Goal: Task Accomplishment & Management: Complete application form

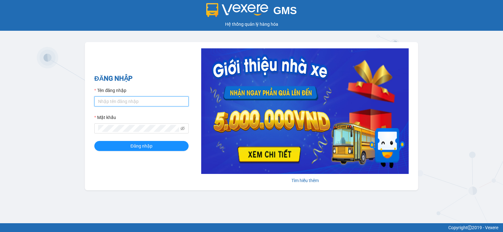
click at [134, 102] on input "Tên đăng nhập" at bounding box center [141, 101] width 94 height 10
type input "ttvkhanh.hhg"
click at [94, 141] on button "Đăng nhập" at bounding box center [141, 146] width 94 height 10
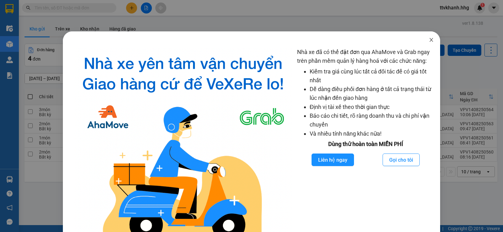
click at [428, 42] on icon "close" at bounding box center [430, 39] width 5 height 5
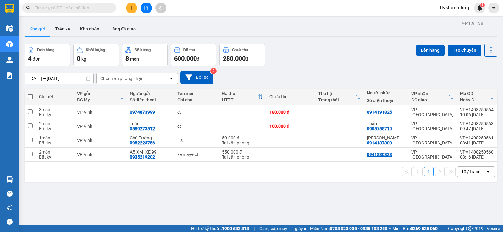
click at [128, 10] on button at bounding box center [131, 8] width 11 height 11
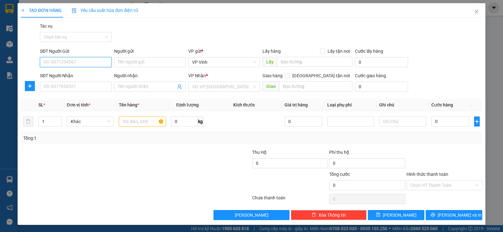
click at [66, 63] on input "SĐT Người Gửi" at bounding box center [76, 62] width 72 height 10
type input "0912360333"
click at [72, 76] on div "0912360333 - [PERSON_NAME]" at bounding box center [74, 74] width 63 height 7
type input "Lê"
type input "0912360333"
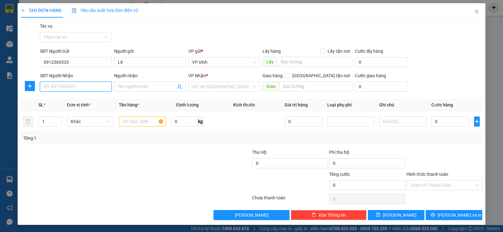
click at [62, 87] on input "SĐT Người Nhận" at bounding box center [76, 87] width 72 height 10
type input "0934681311"
click at [81, 101] on div "0934681311 - C lan" at bounding box center [74, 99] width 63 height 7
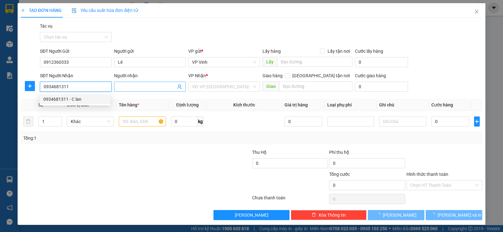
type input "C lan"
checkbox input "true"
type input "Q [GEOGRAPHIC_DATA]"
type input "40.000"
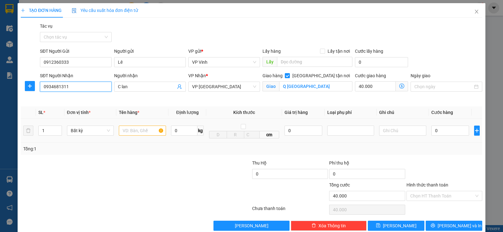
type input "0934681311"
click at [131, 130] on input "text" at bounding box center [142, 131] width 47 height 10
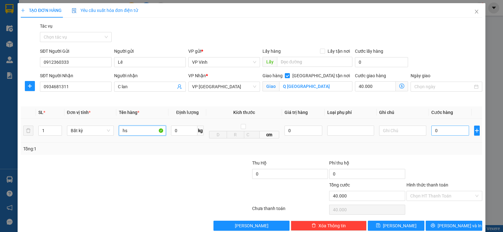
type input "hs"
click at [442, 132] on input "0" at bounding box center [450, 131] width 38 height 10
type input "5"
type input "40.005"
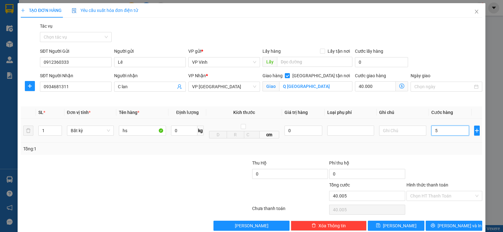
type input "50"
type input "40.050"
type input "500"
type input "40.500"
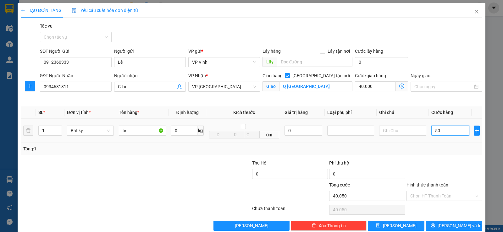
type input "40.500"
type input "5.000"
type input "45.000"
type input "50.000"
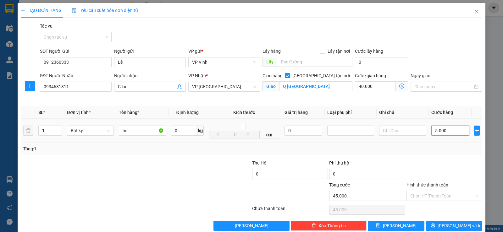
type input "90.000"
type input "50.000"
click at [427, 164] on div at bounding box center [443, 171] width 77 height 22
click at [466, 195] on input "Hình thức thanh toán" at bounding box center [442, 195] width 64 height 9
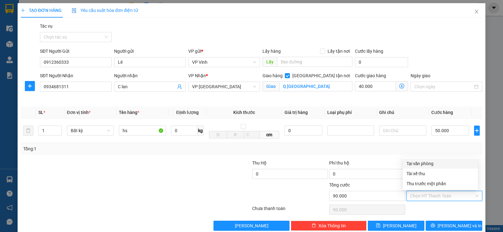
click at [432, 161] on div "Tại văn phòng" at bounding box center [440, 163] width 68 height 7
type input "0"
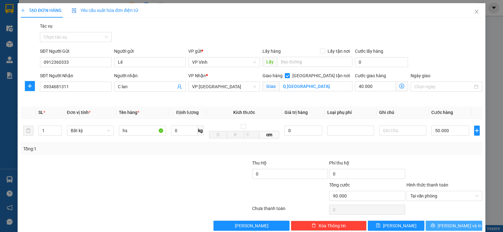
click at [444, 224] on span "[PERSON_NAME] và In" at bounding box center [459, 225] width 44 height 7
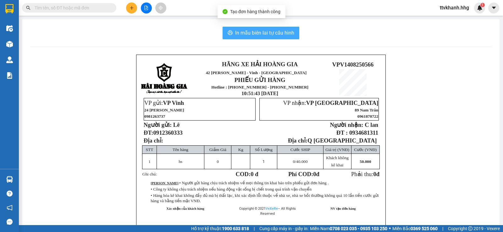
click at [275, 36] on span "In mẫu biên lai tự cấu hình" at bounding box center [264, 33] width 59 height 8
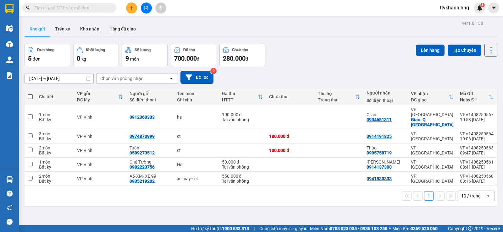
click at [347, 66] on div "Đơn hàng 5 đơn Khối lượng 0 kg Số lượng 9 món Đã thu 700.000 đ Chưa thu 280.000…" at bounding box center [260, 55] width 472 height 23
click at [352, 59] on div "Đơn hàng 5 đơn Khối lượng 0 kg Số lượng 9 món Đã thu 700.000 đ Chưa thu 280.000…" at bounding box center [260, 55] width 472 height 23
